Goal: Task Accomplishment & Management: Manage account settings

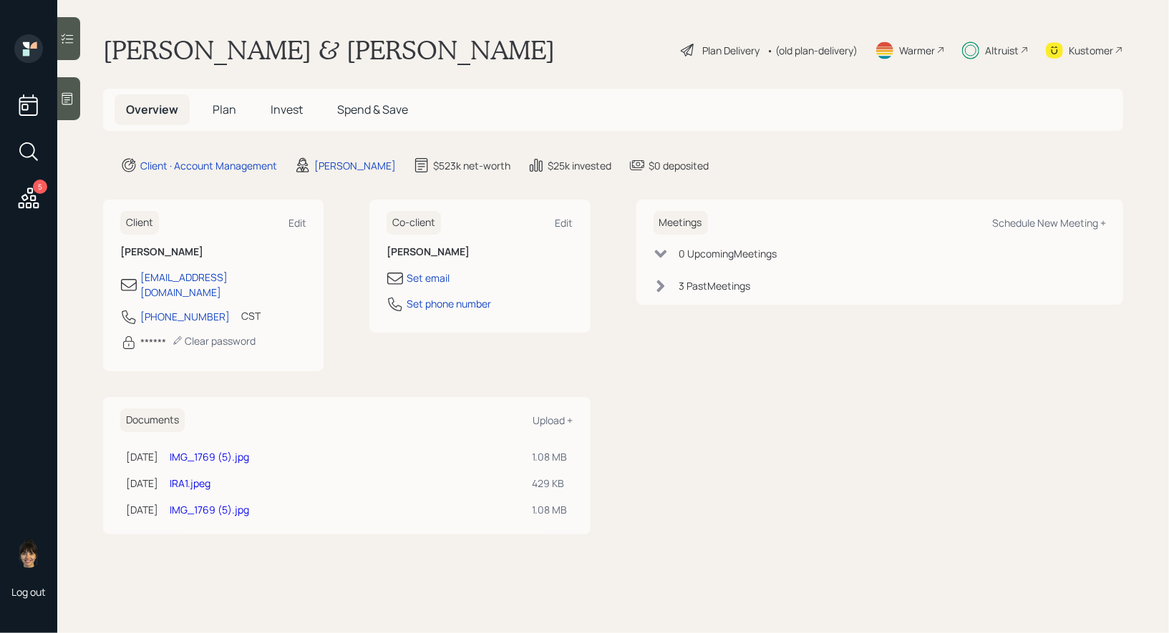
click at [220, 108] on span "Plan" at bounding box center [225, 110] width 24 height 16
